Goal: Information Seeking & Learning: Learn about a topic

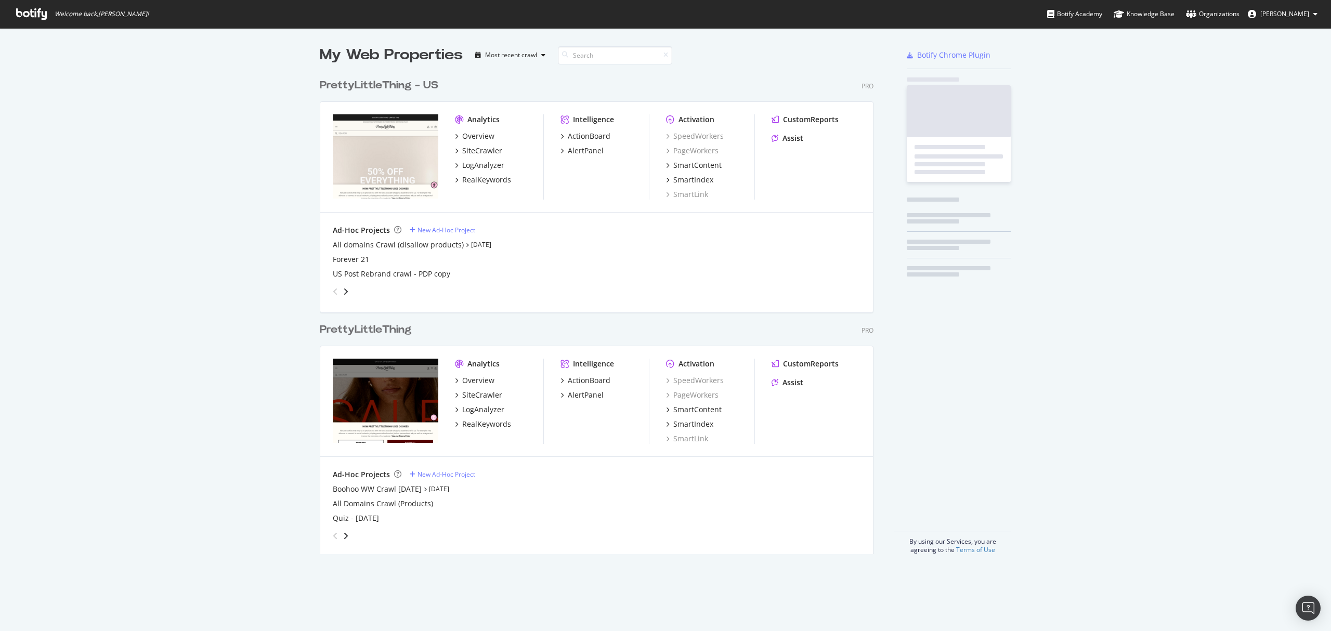
scroll to position [478, 552]
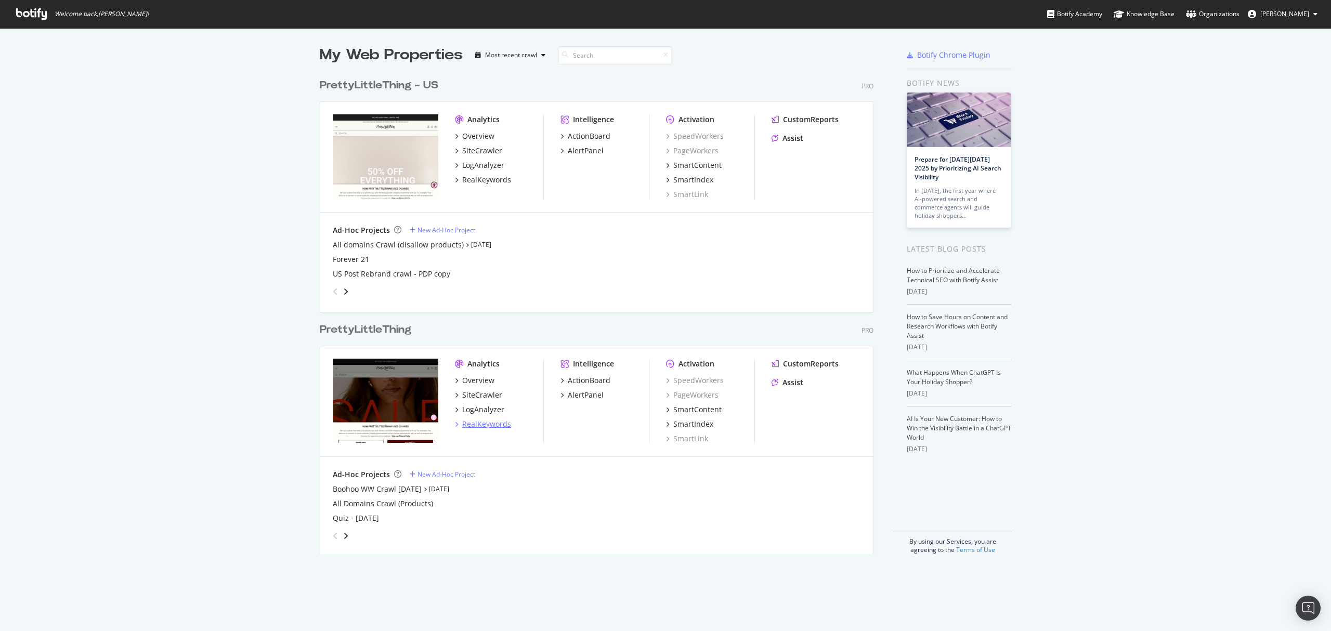
click at [475, 421] on div "RealKeywords" at bounding box center [486, 424] width 49 height 10
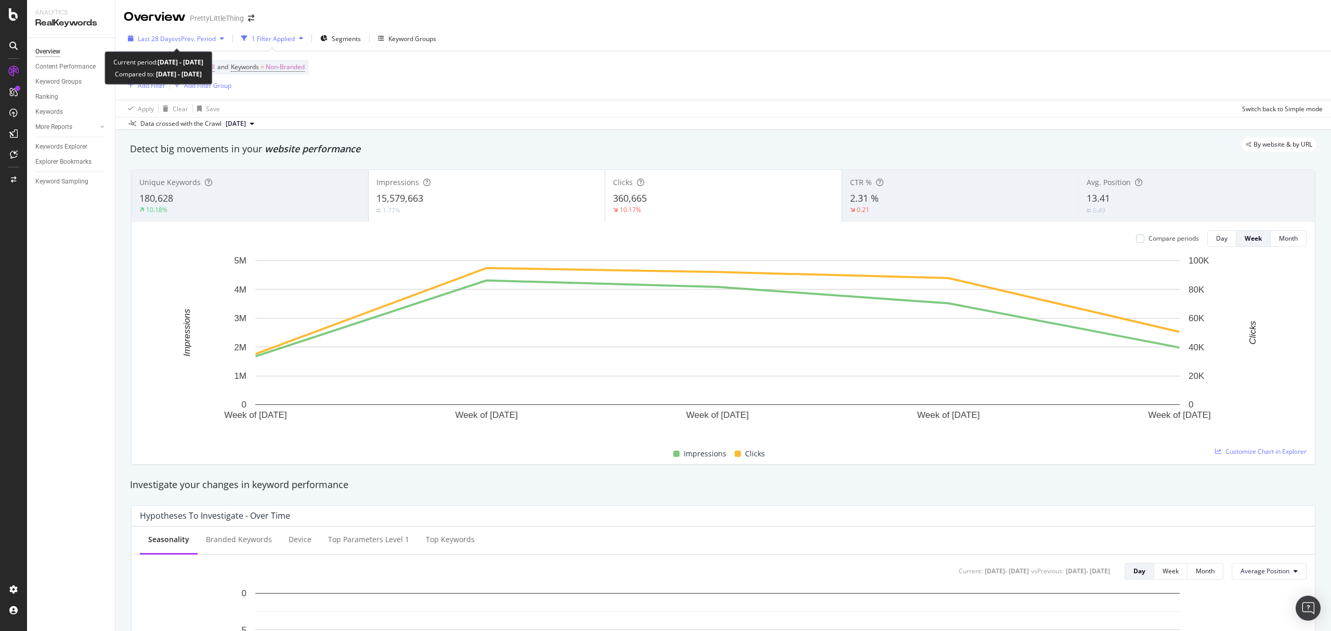
click at [216, 38] on span "vs Prev. Period" at bounding box center [195, 38] width 41 height 9
click at [446, 77] on div "Device = All and Country = All and Keywords = Non-Branded Add Filter Add Filter…" at bounding box center [723, 75] width 1199 height 48
